Goal: Task Accomplishment & Management: Manage account settings

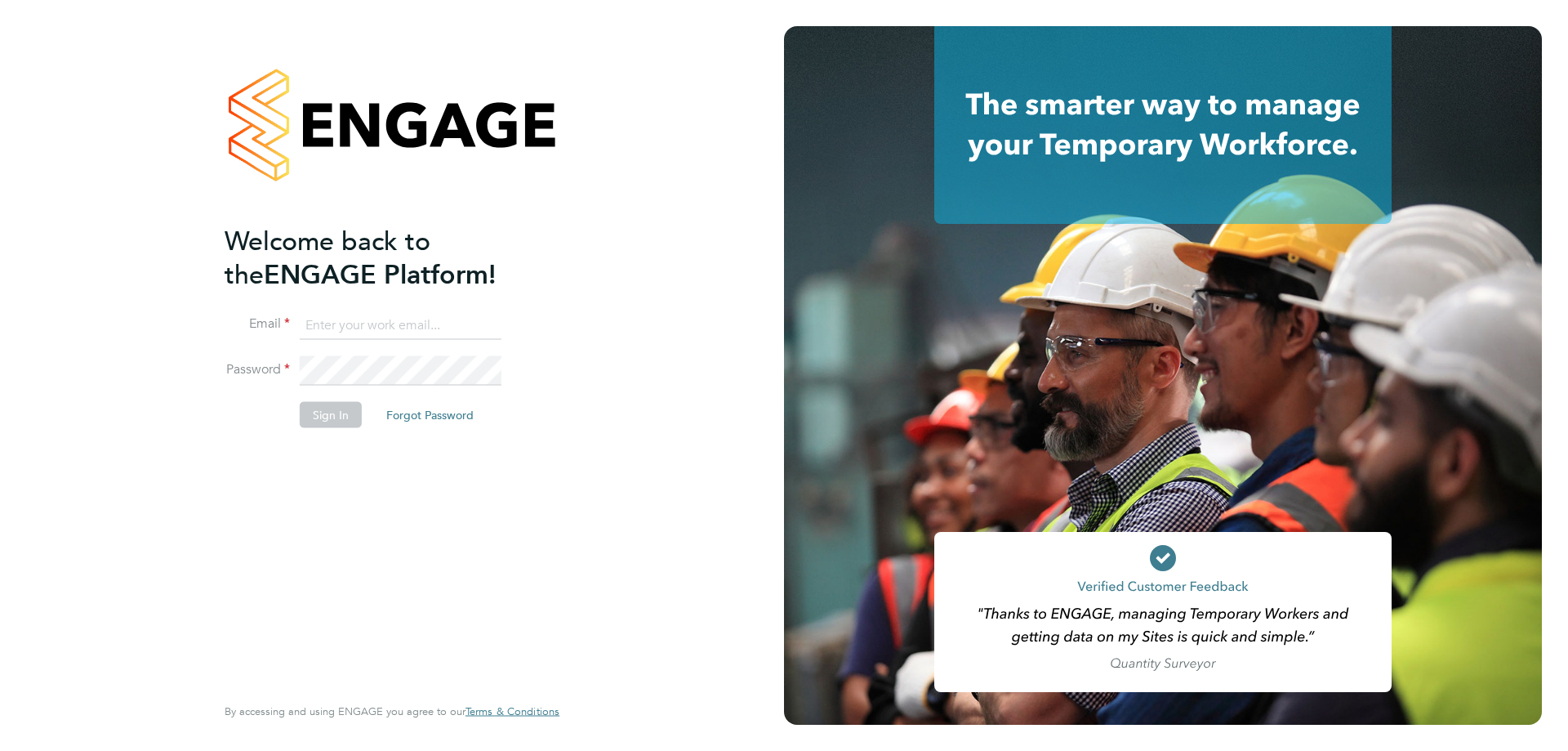
type input "[PERSON_NAME][EMAIL_ADDRESS][DOMAIN_NAME]"
click at [334, 412] on button "Sign In" at bounding box center [331, 415] width 62 height 26
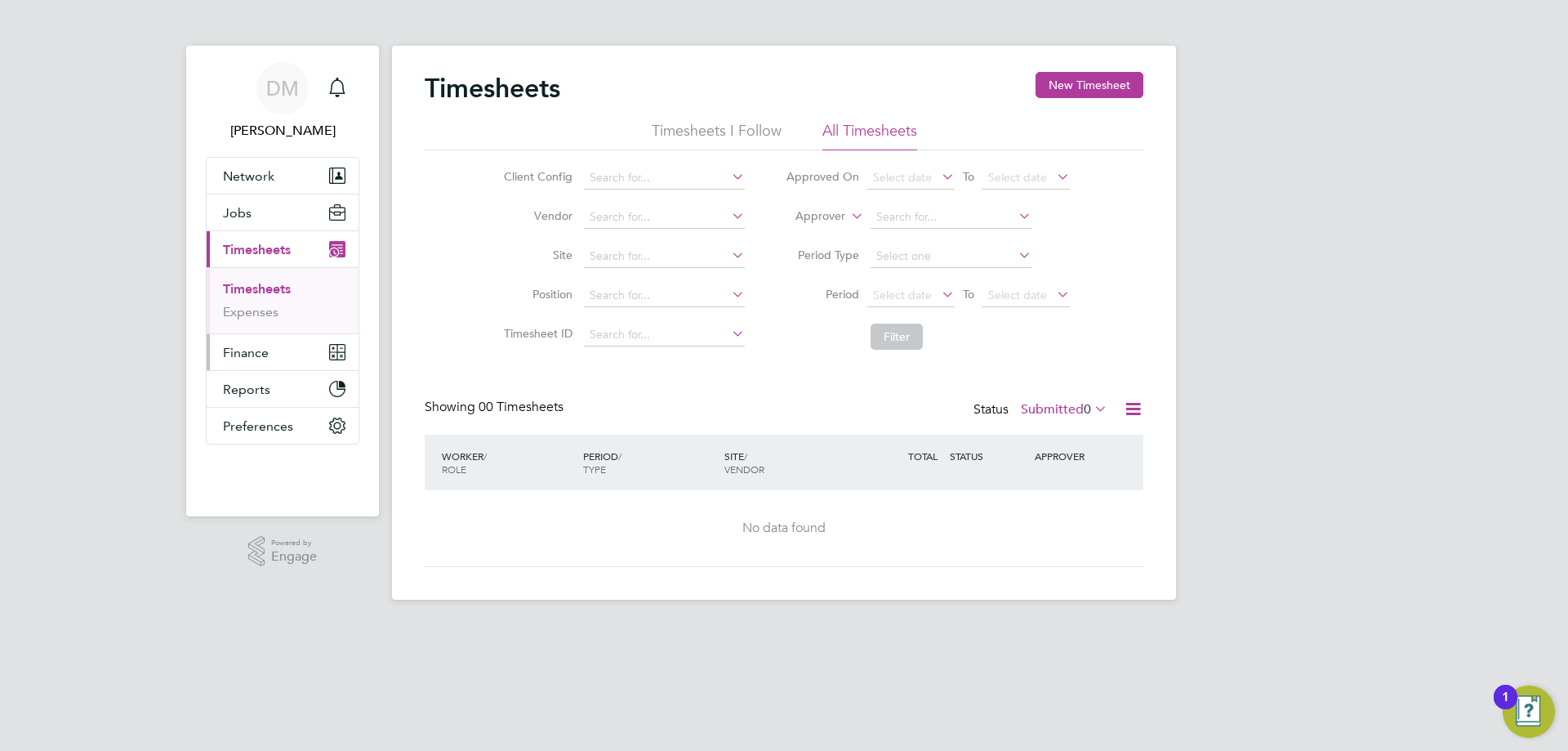
click at [249, 350] on span "Finance" at bounding box center [245, 352] width 46 height 16
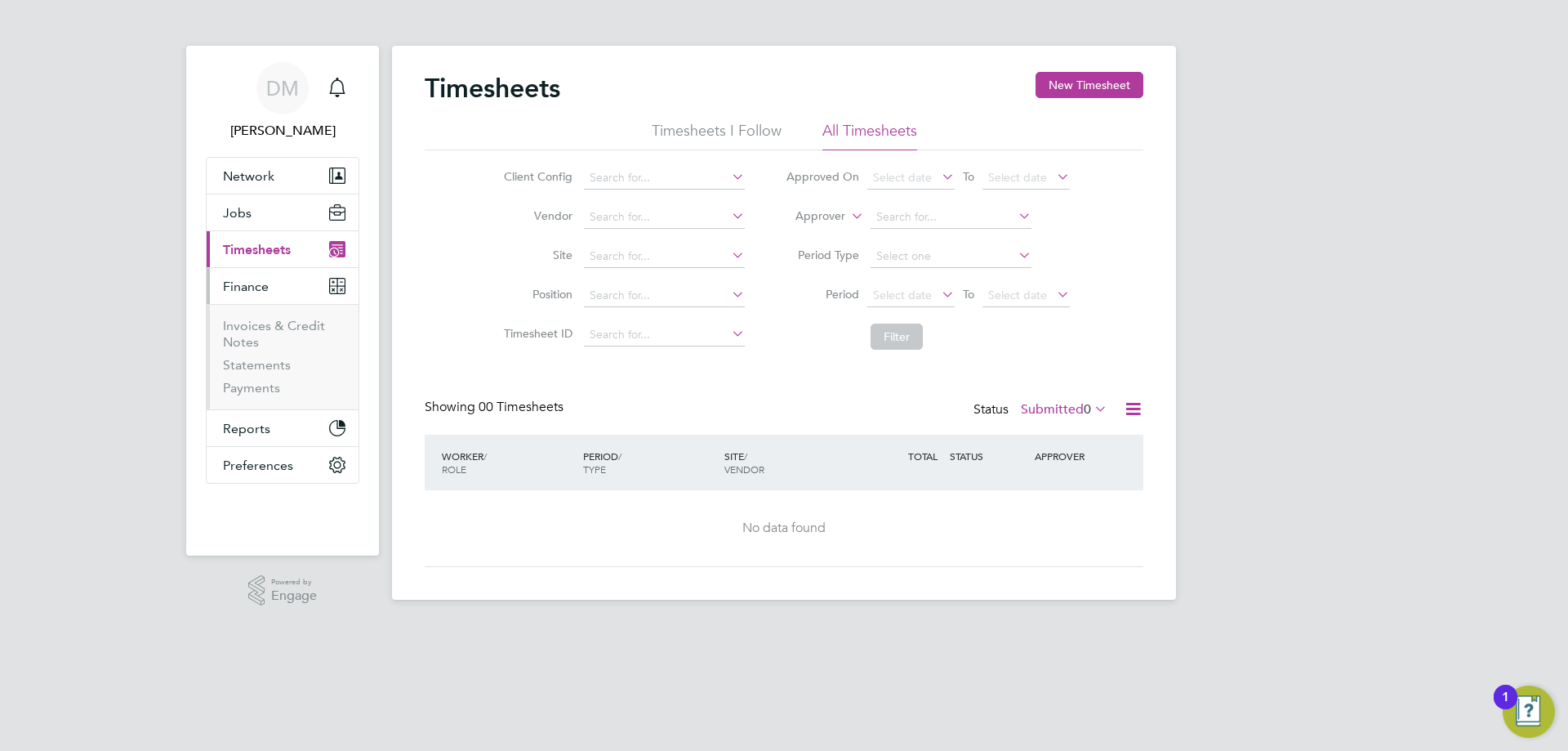
click at [263, 334] on li "Invoices & Credit Notes" at bounding box center [284, 337] width 123 height 39
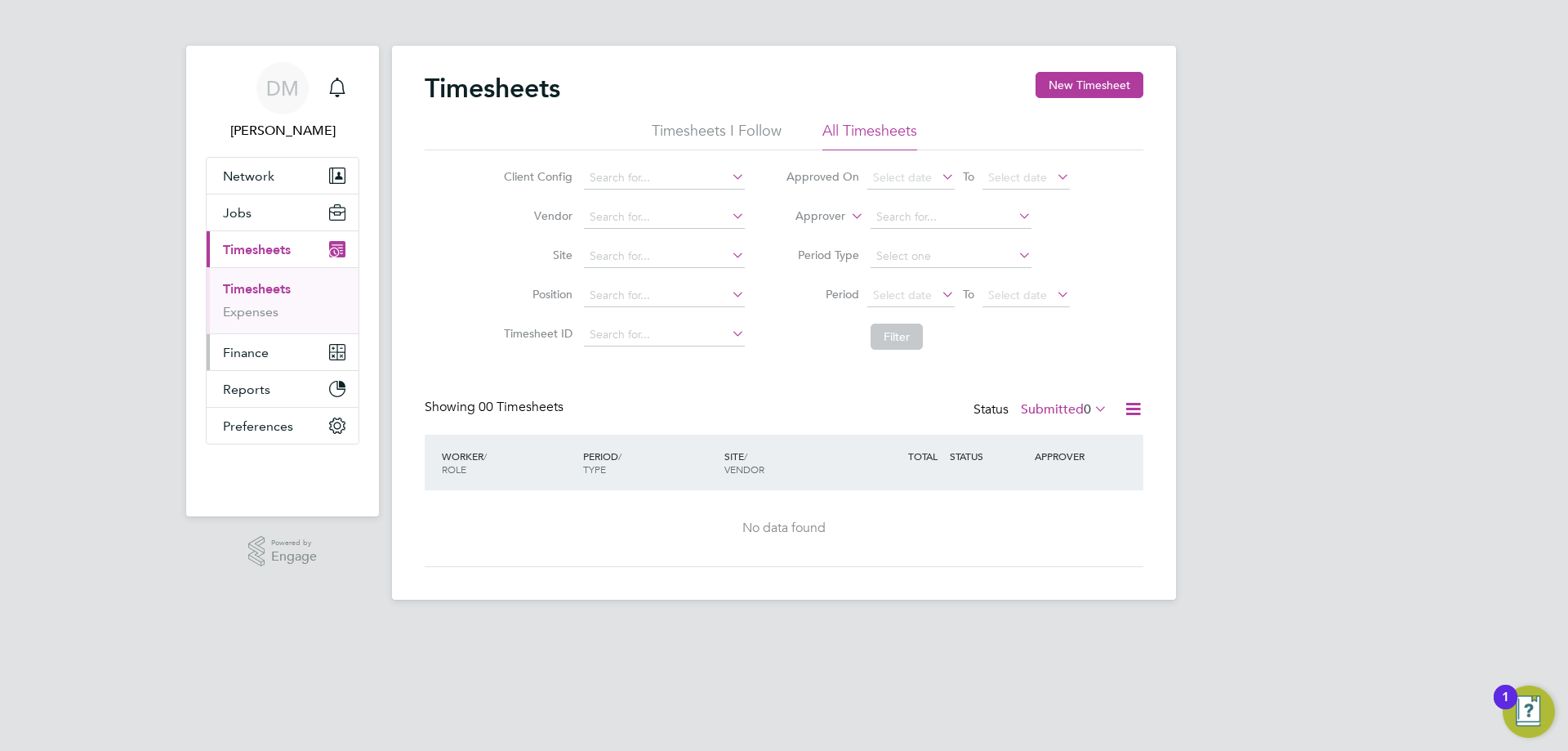
click at [235, 353] on span "Finance" at bounding box center [245, 352] width 46 height 16
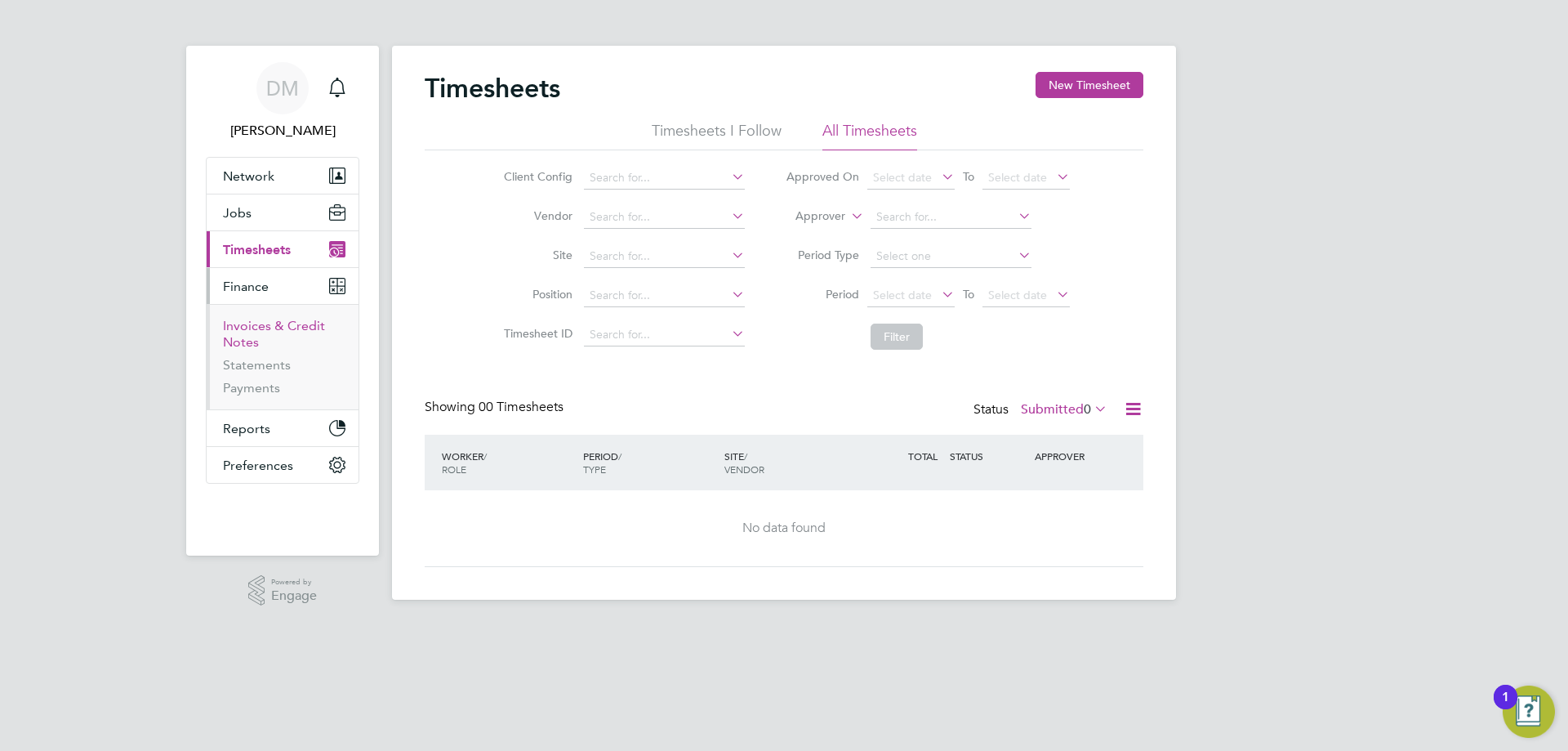
click at [253, 336] on link "Invoices & Credit Notes" at bounding box center [274, 334] width 102 height 32
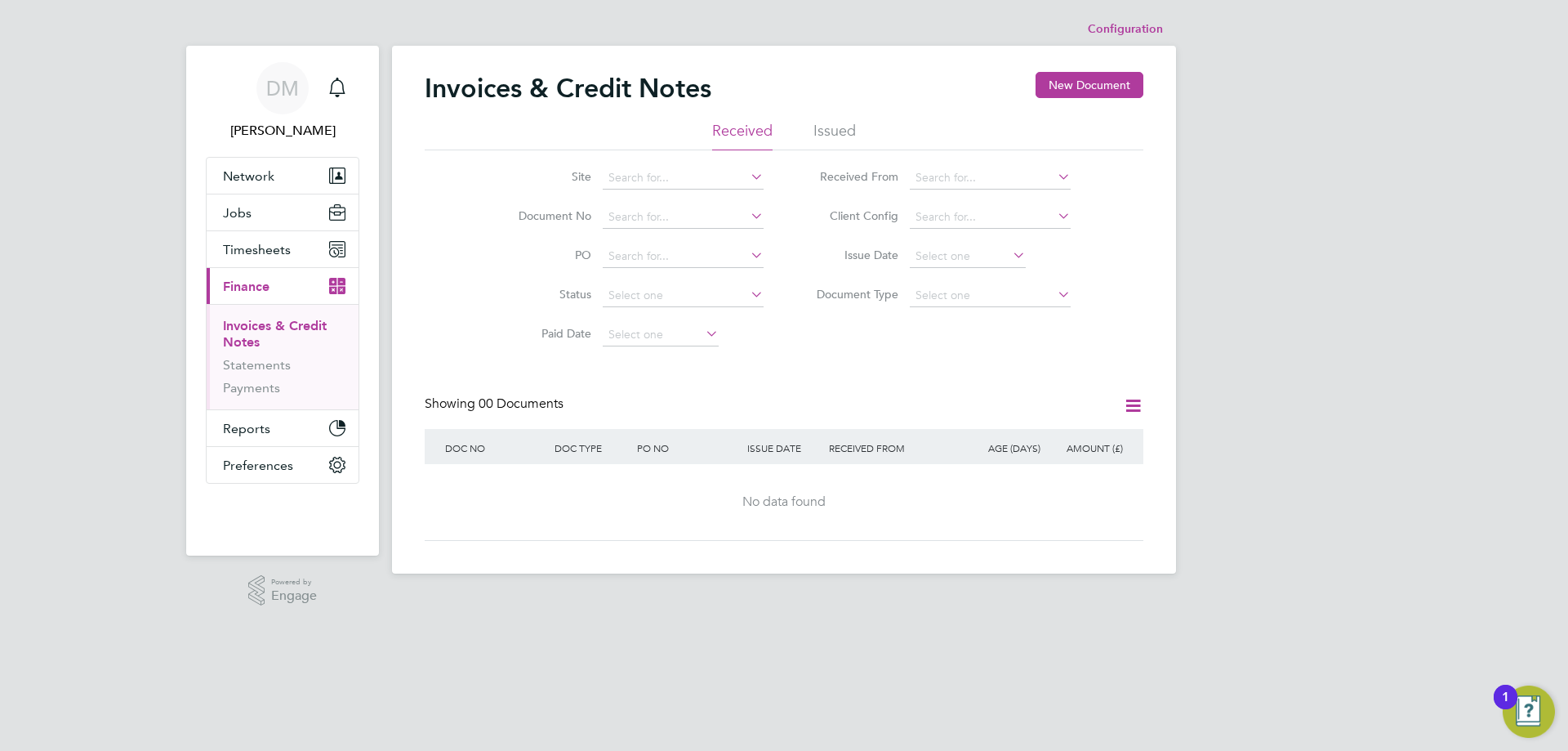
click at [837, 133] on li "Issued" at bounding box center [835, 136] width 43 height 30
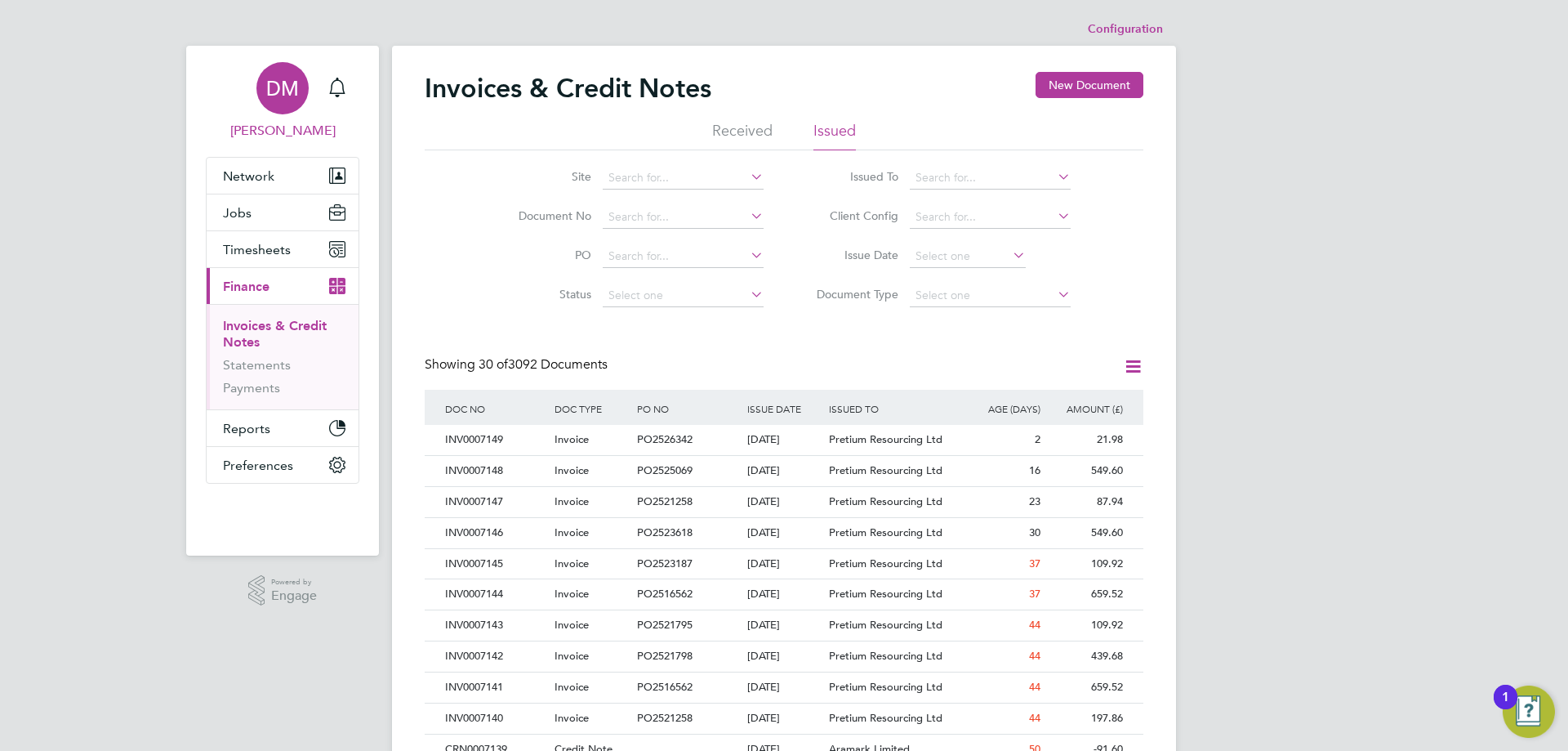
click at [302, 133] on span "[PERSON_NAME]" at bounding box center [282, 130] width 153 height 20
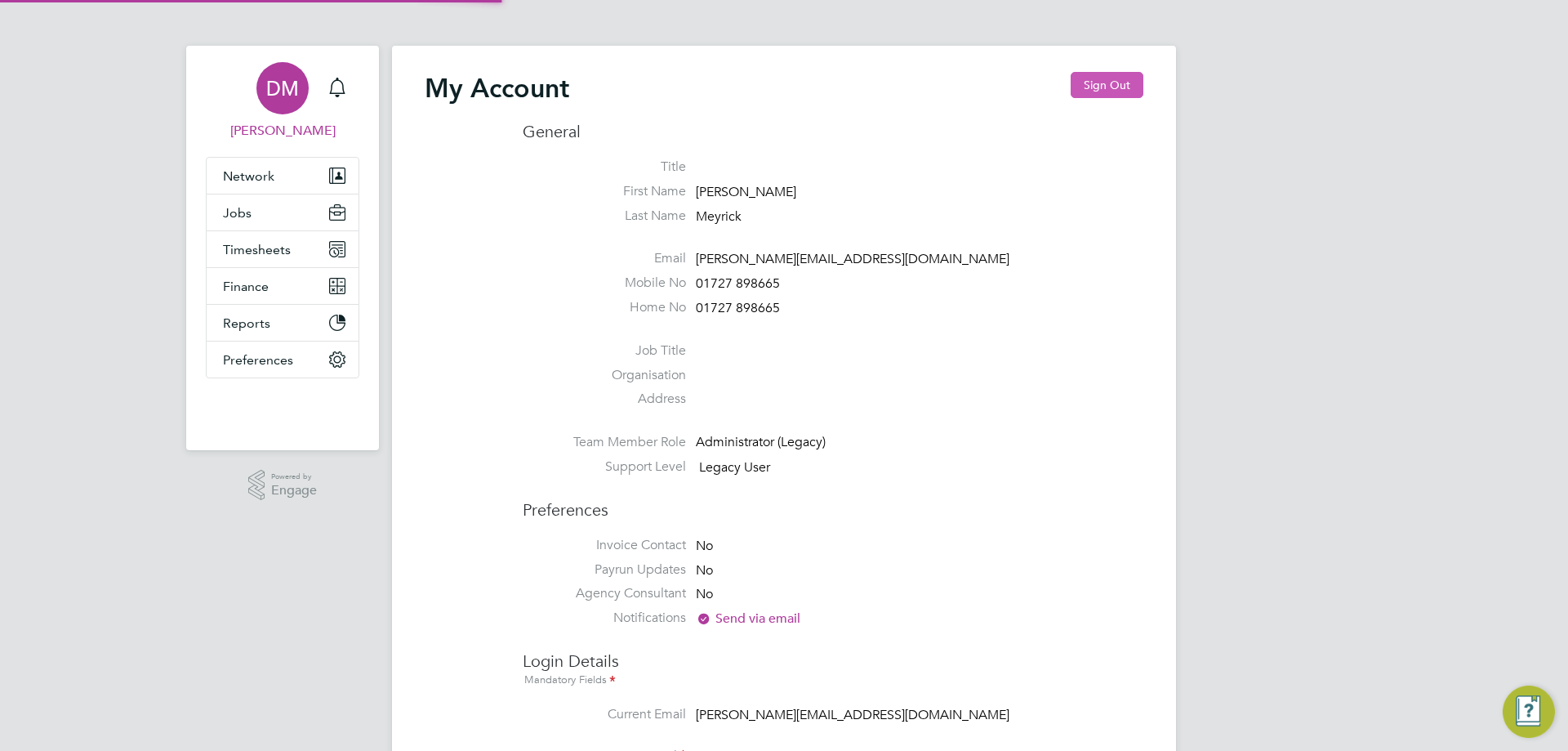
type input "[PERSON_NAME][EMAIL_ADDRESS][DOMAIN_NAME]"
click at [1110, 91] on button "Sign Out" at bounding box center [1107, 85] width 72 height 26
